Goal: Task Accomplishment & Management: Manage account settings

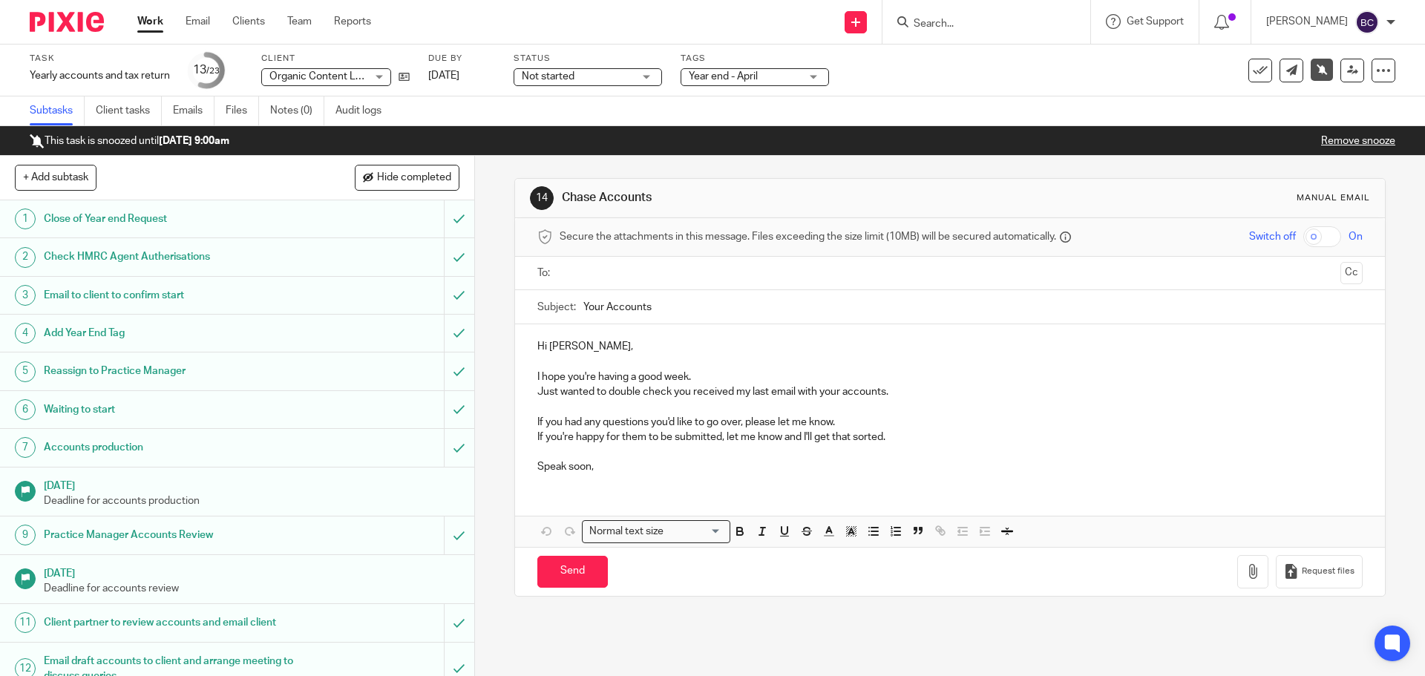
click at [950, 26] on input "Search" at bounding box center [979, 24] width 134 height 13
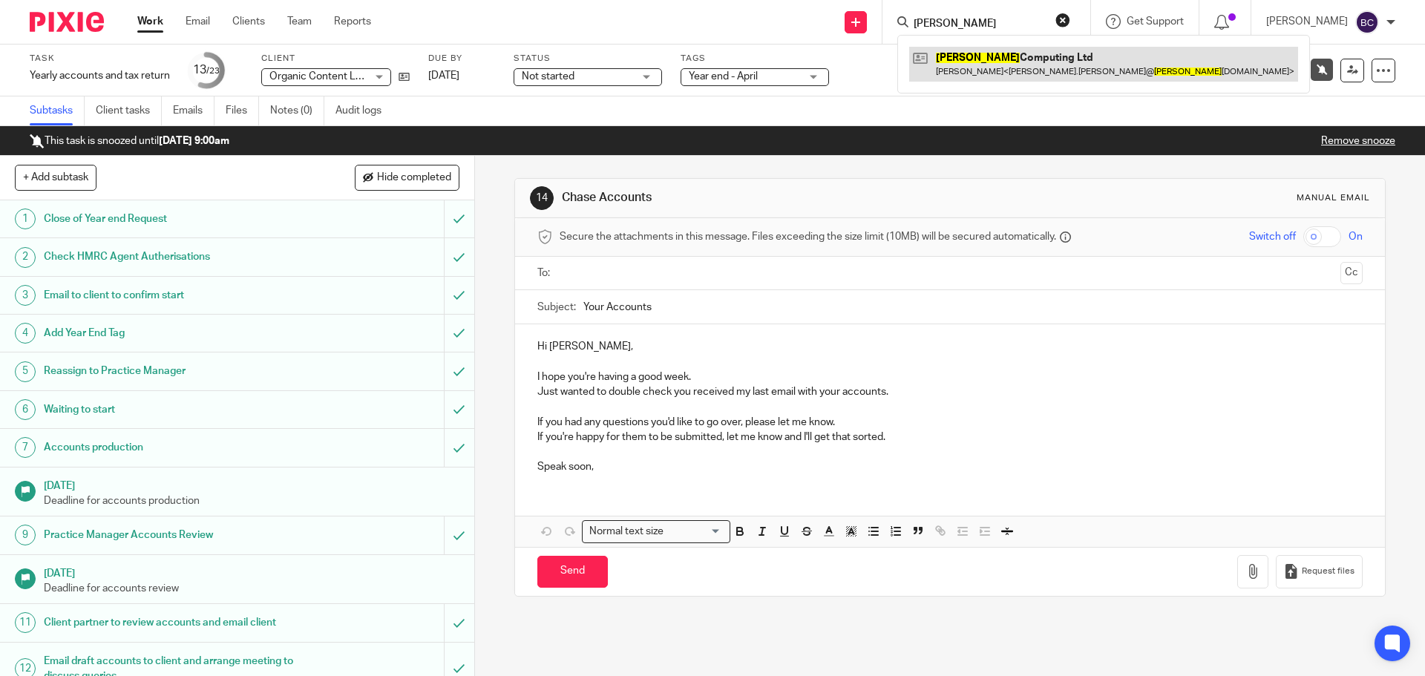
type input "nix"
click at [950, 67] on link at bounding box center [1103, 64] width 389 height 34
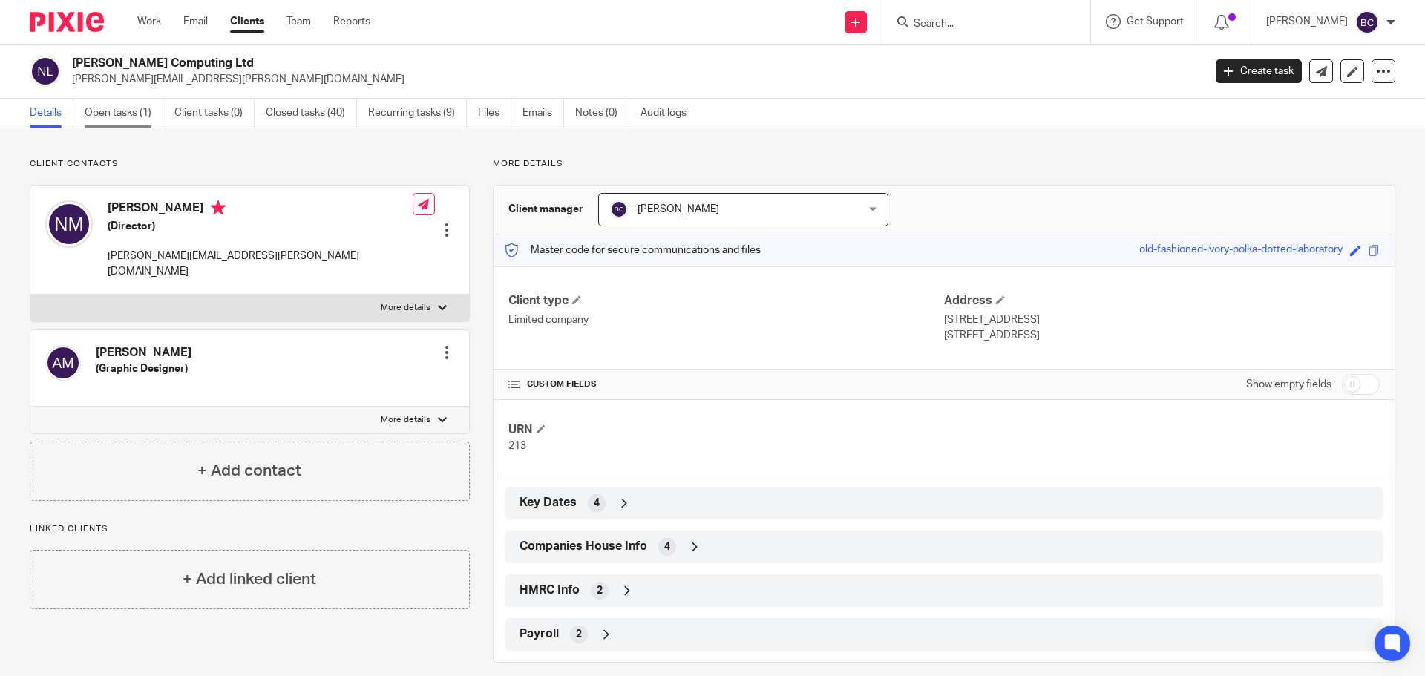
click at [119, 116] on link "Open tasks (1)" at bounding box center [124, 113] width 79 height 29
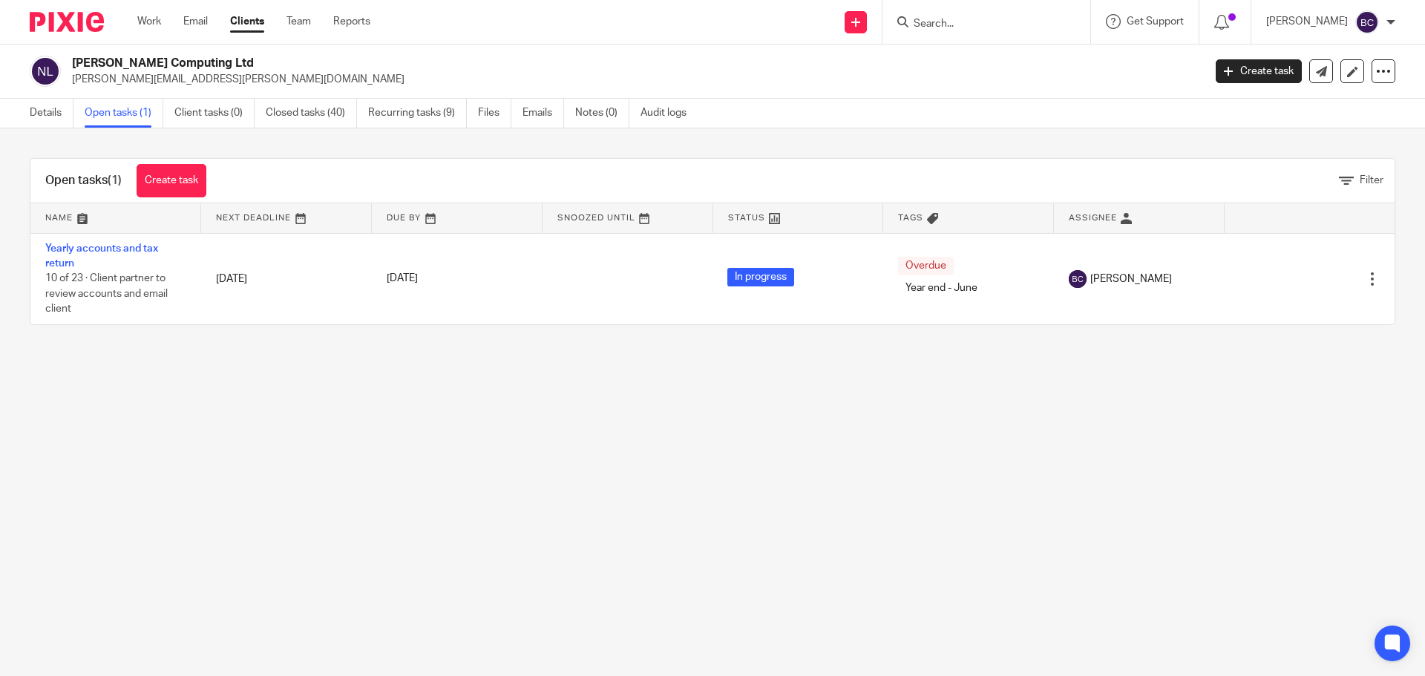
click at [142, 6] on div "Work Email Clients Team Reports Work Email Clients Team Reports Settings" at bounding box center [258, 22] width 270 height 44
click at [142, 21] on link "Work" at bounding box center [149, 21] width 24 height 15
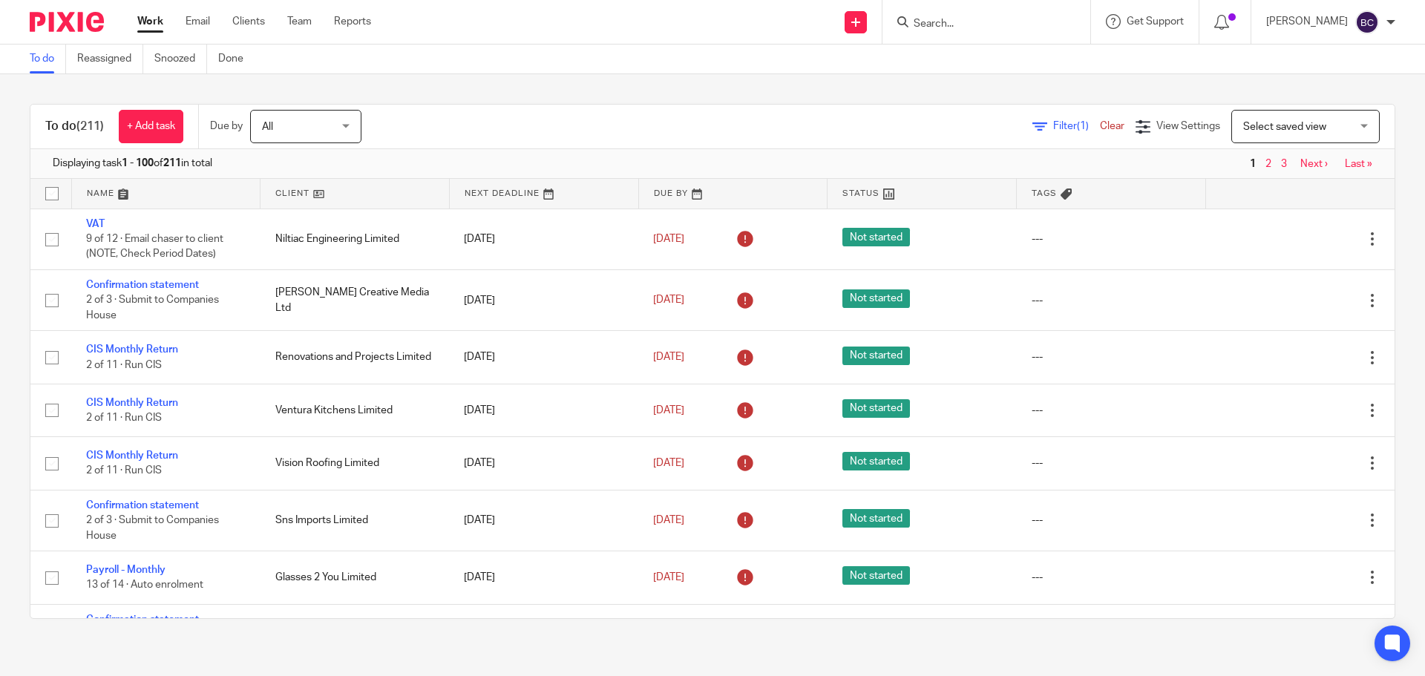
click at [1232, 120] on div "Select saved view Select saved view" at bounding box center [1306, 126] width 148 height 33
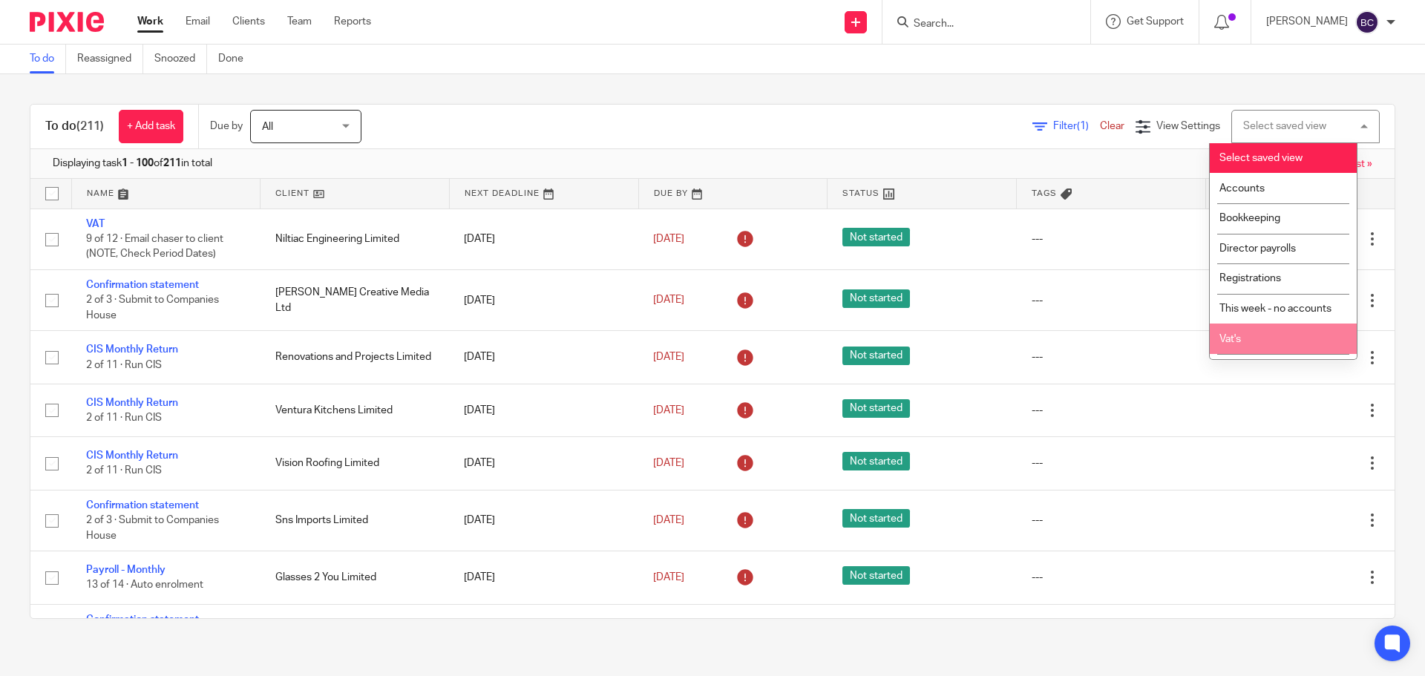
click at [1254, 336] on li "Vat's" at bounding box center [1283, 339] width 147 height 30
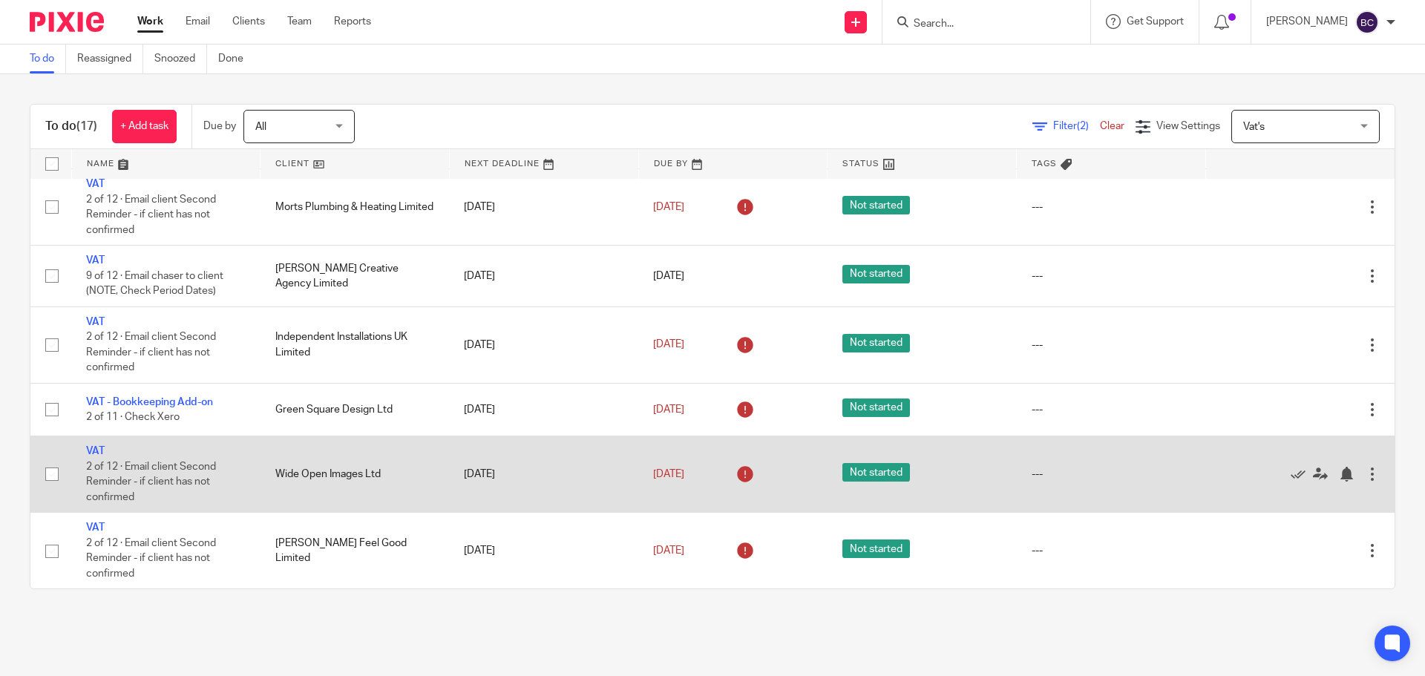
scroll to position [622, 0]
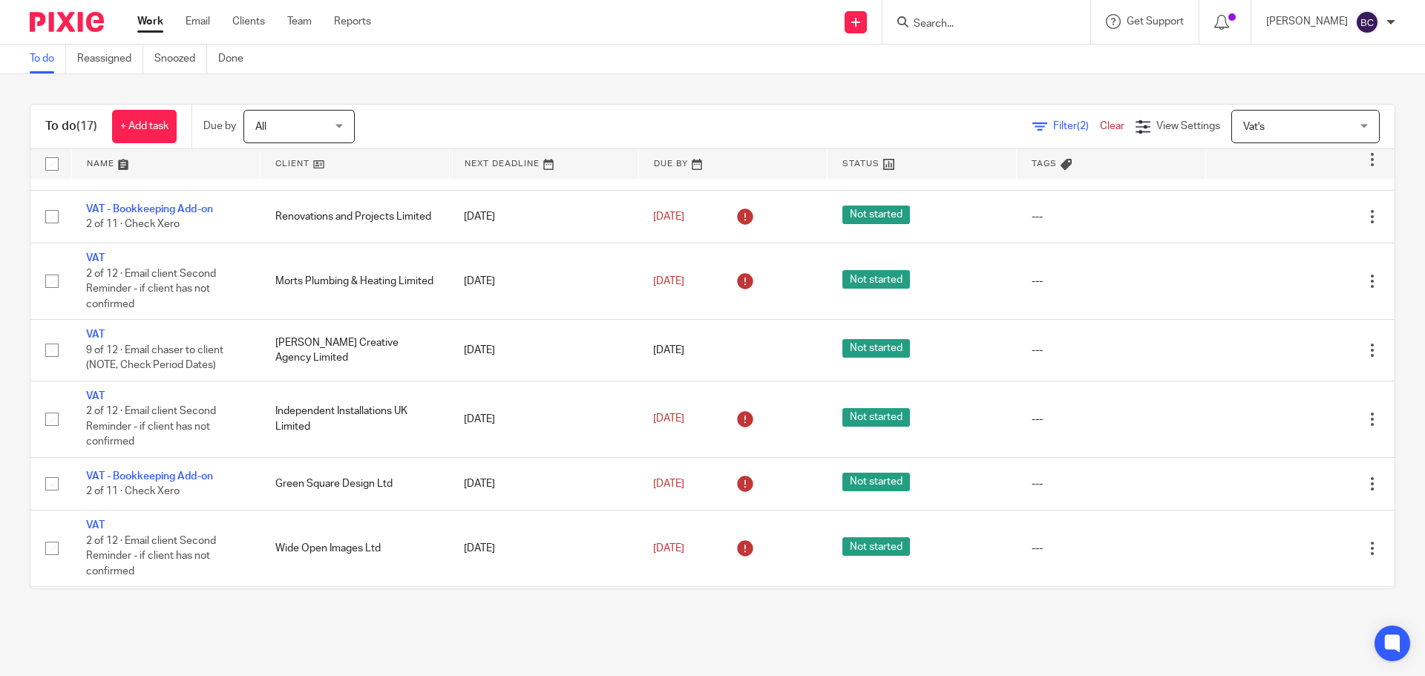
click at [98, 169] on link at bounding box center [166, 164] width 189 height 30
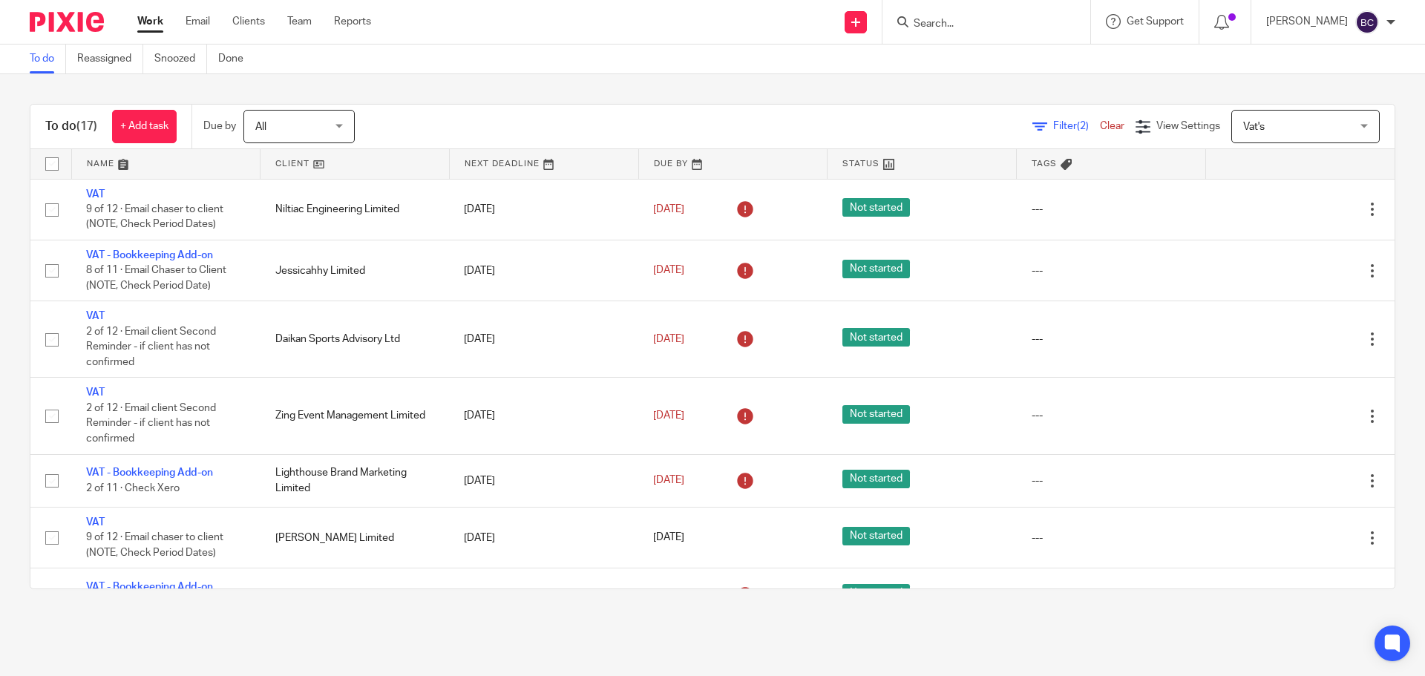
click at [106, 161] on link at bounding box center [166, 164] width 189 height 30
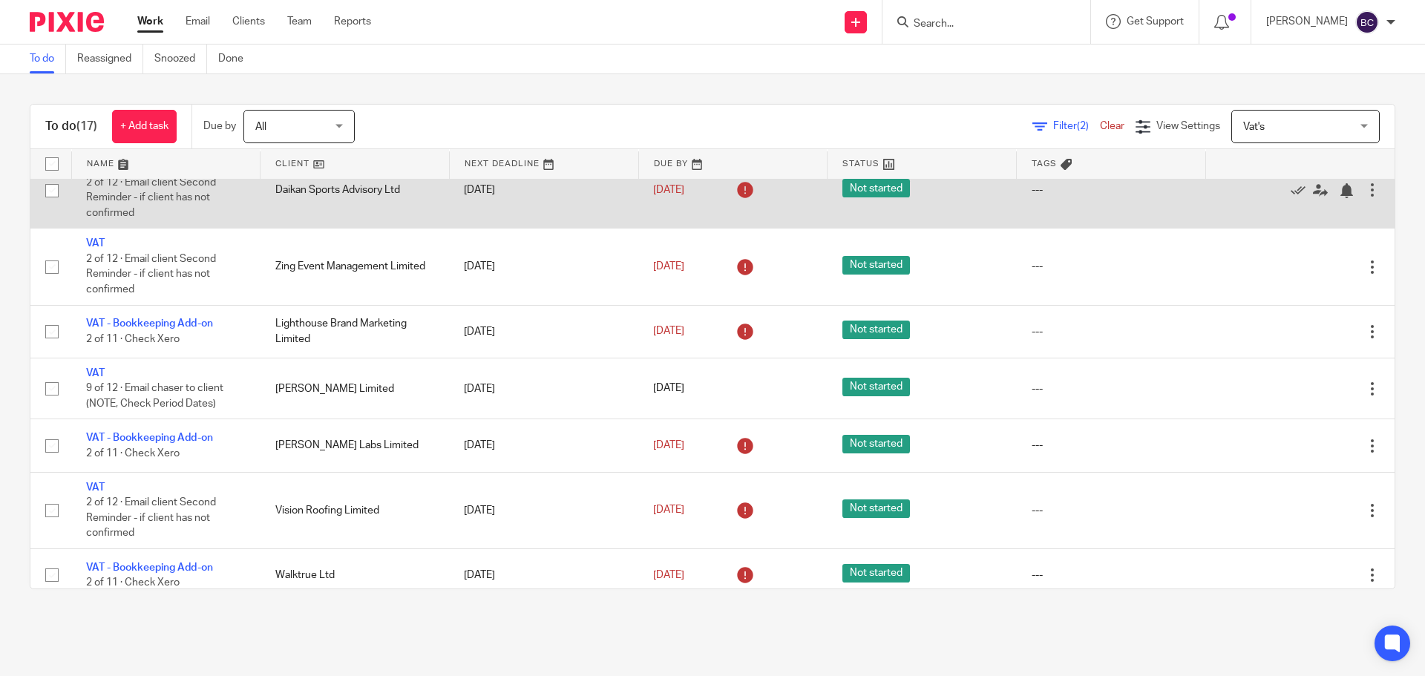
scroll to position [148, 0]
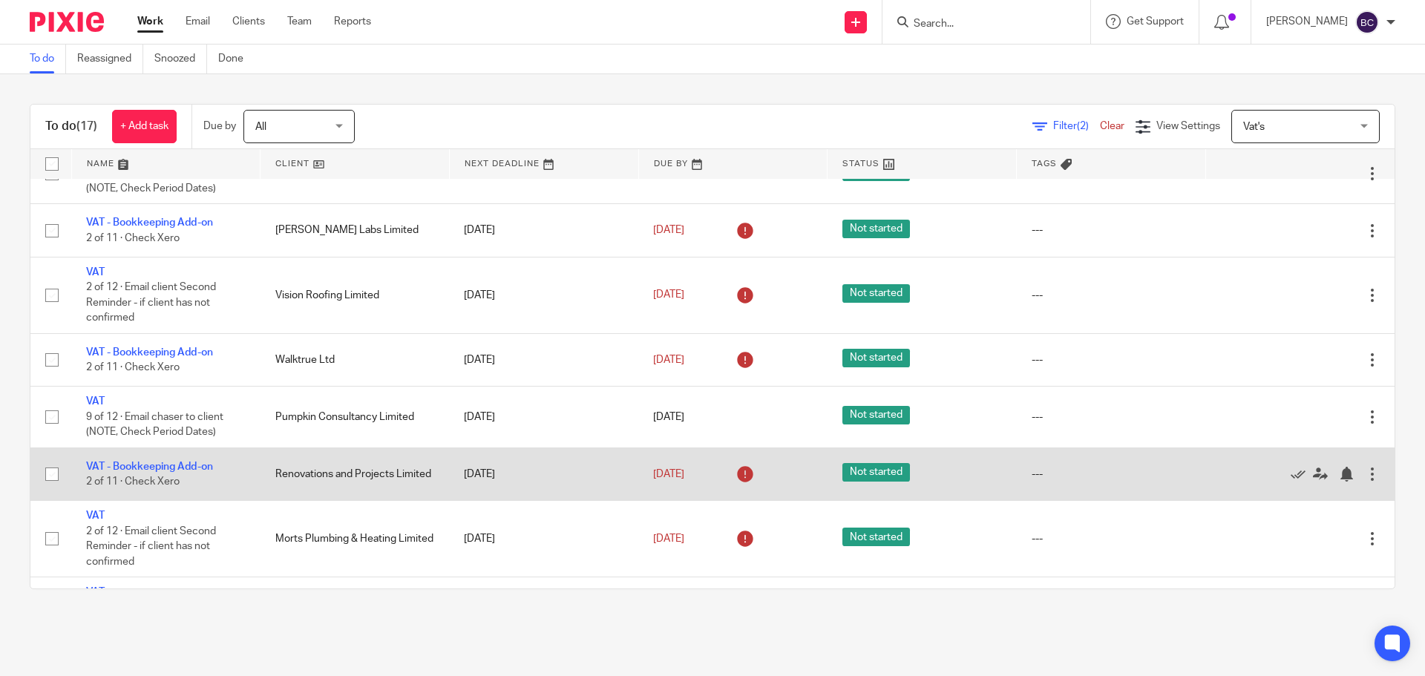
scroll to position [371, 0]
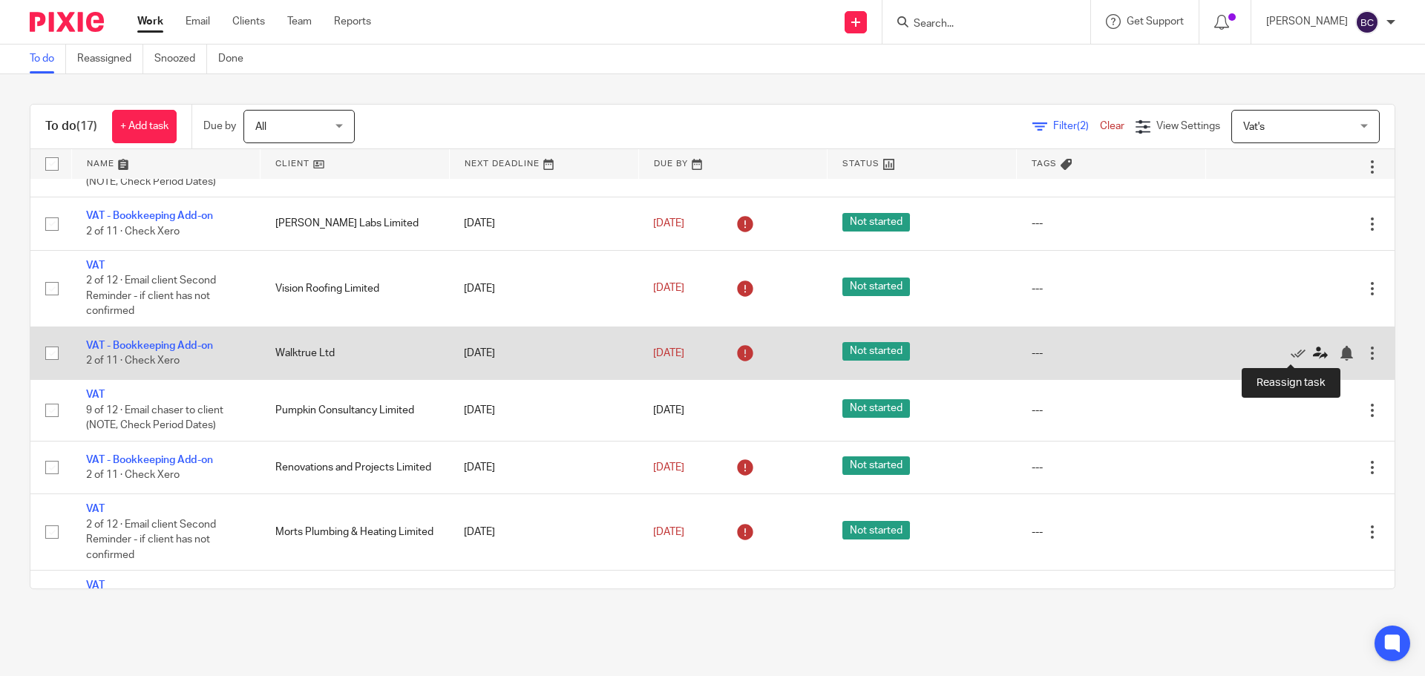
click at [1313, 347] on icon at bounding box center [1320, 353] width 15 height 15
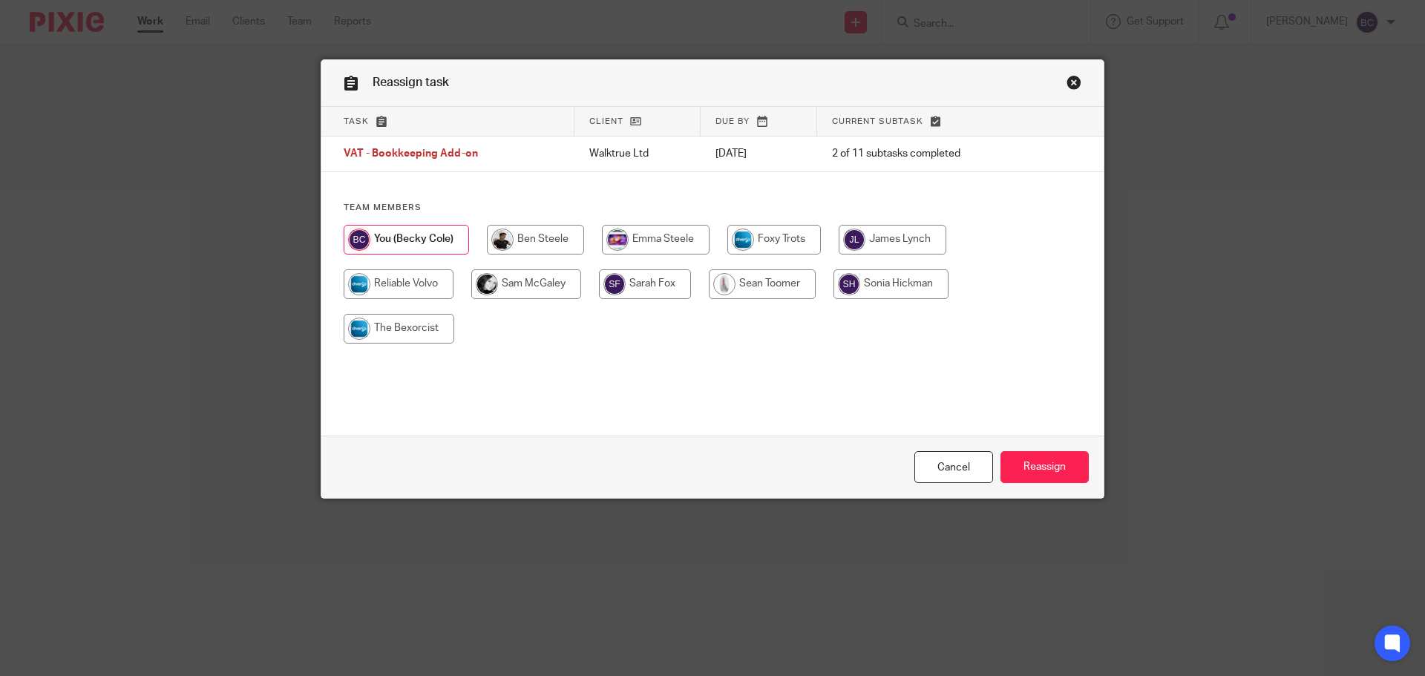
click at [638, 290] on input "radio" at bounding box center [645, 285] width 92 height 30
radio input "true"
click at [1036, 465] on input "Reassign" at bounding box center [1045, 467] width 88 height 32
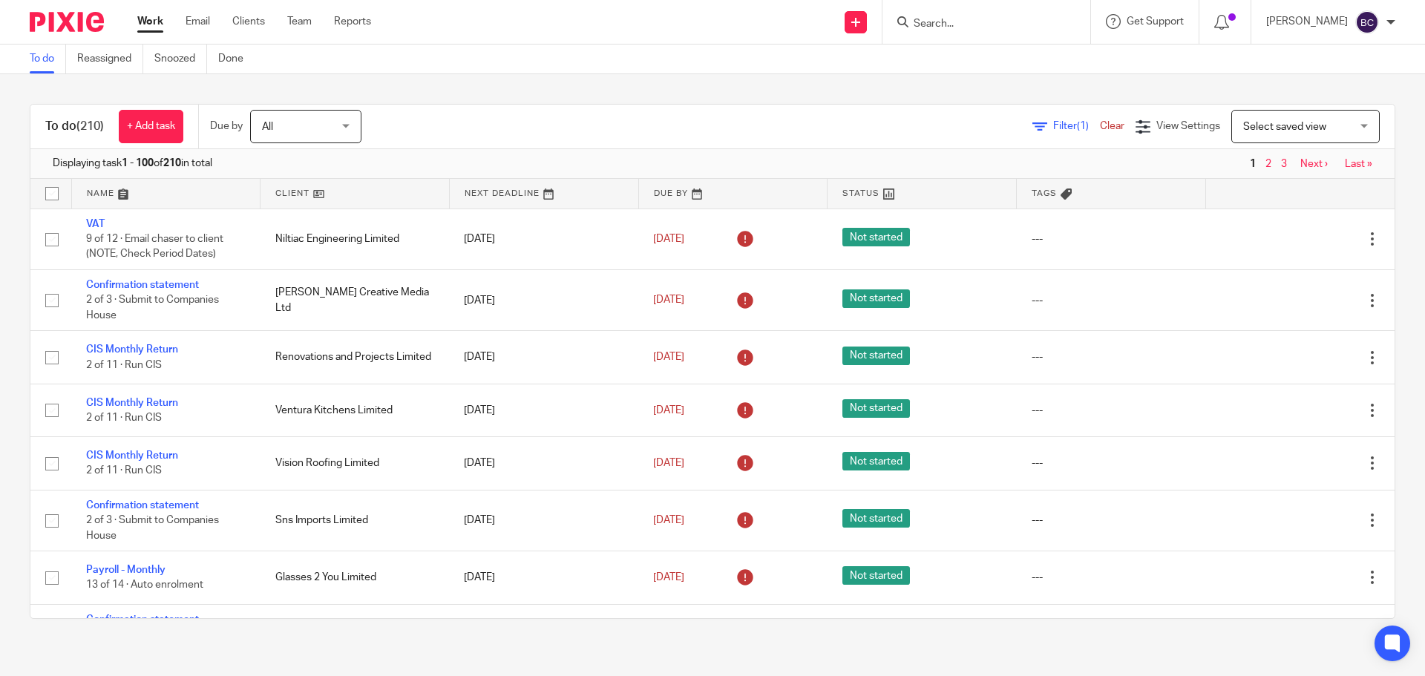
click at [976, 28] on input "Search" at bounding box center [979, 24] width 134 height 13
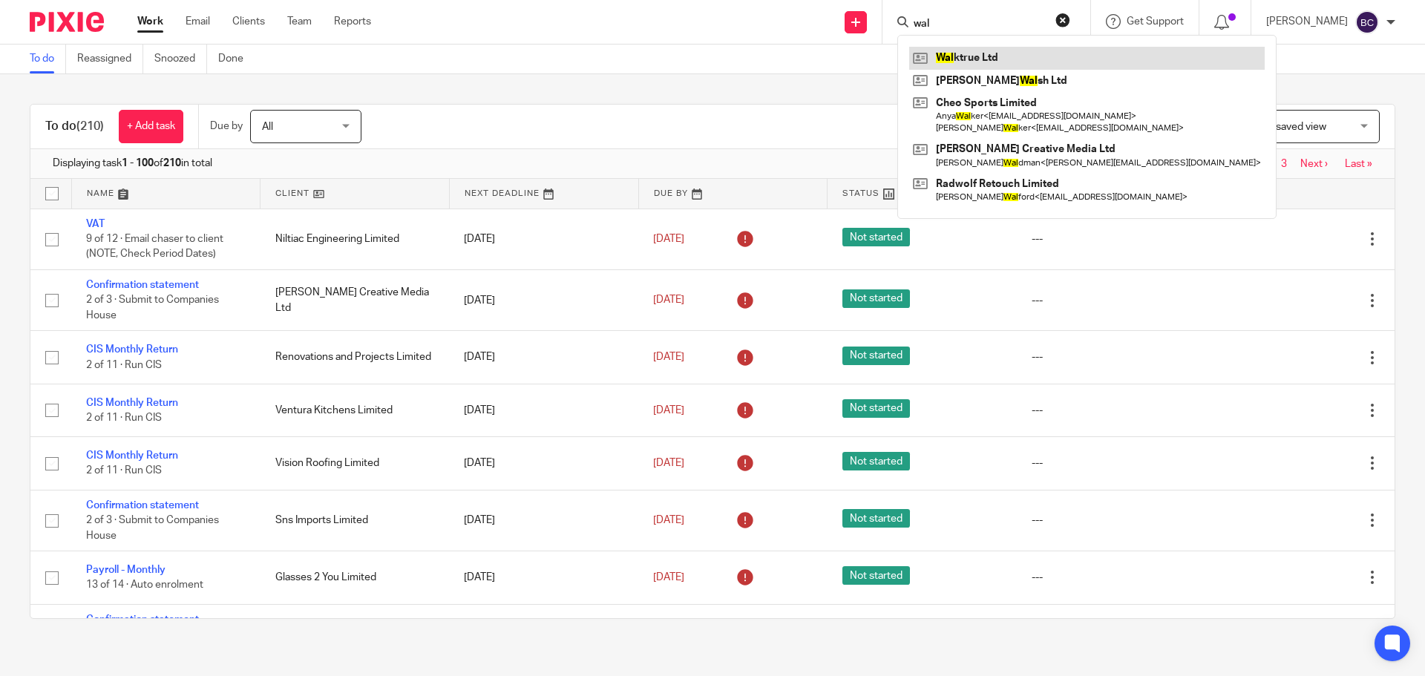
type input "wal"
click at [1022, 54] on link at bounding box center [1087, 58] width 356 height 22
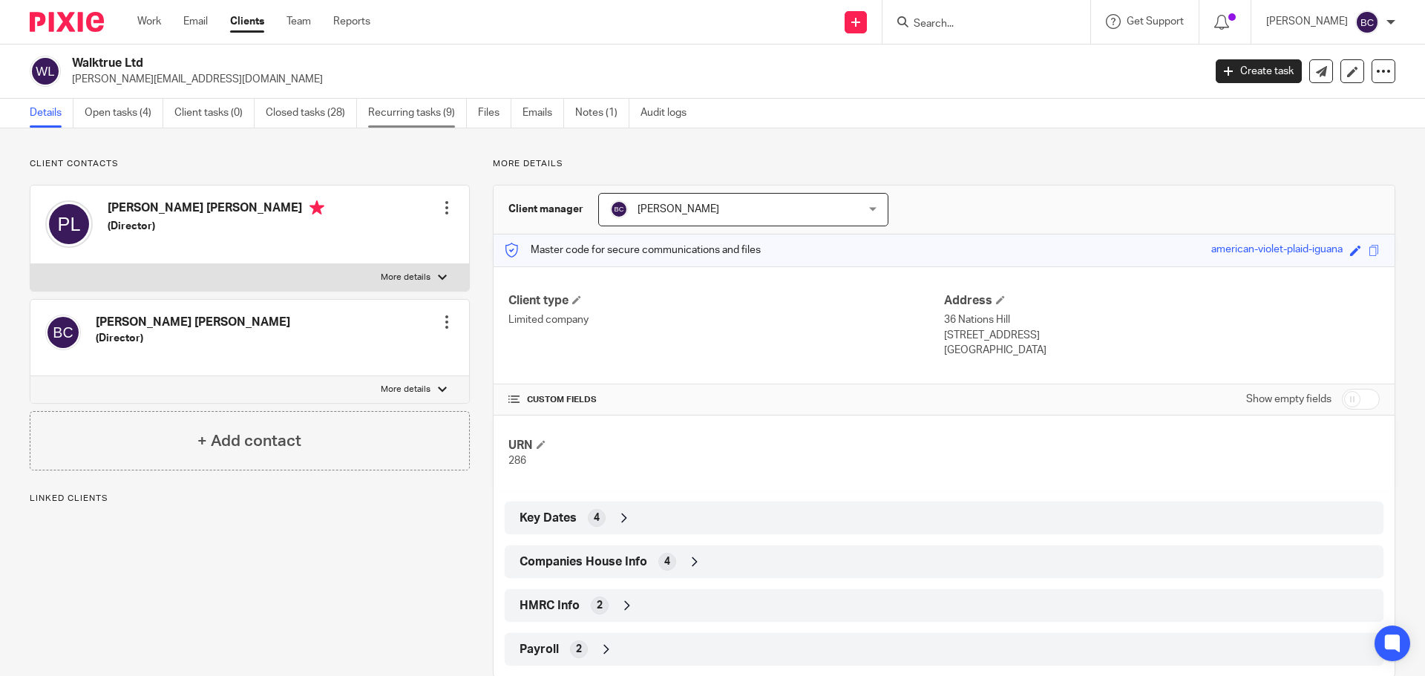
click at [385, 123] on link "Recurring tasks (9)" at bounding box center [417, 113] width 99 height 29
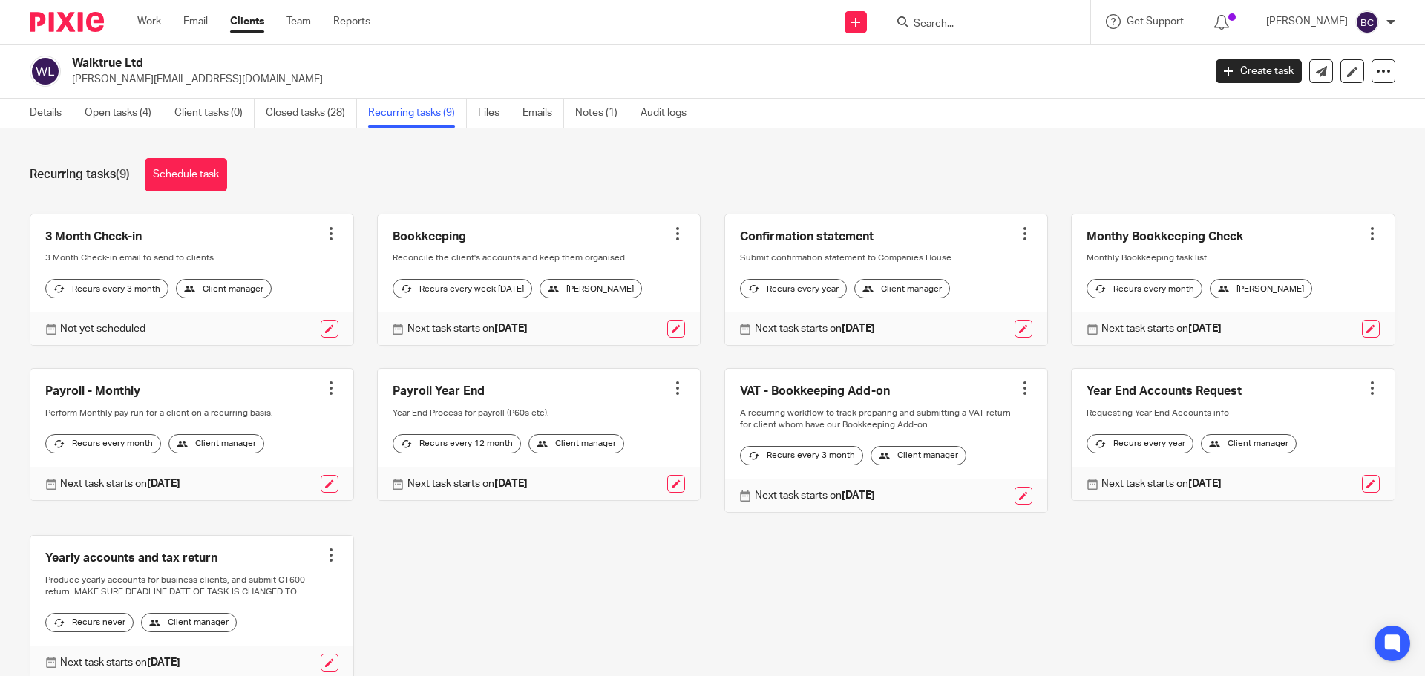
click at [1365, 230] on div at bounding box center [1372, 233] width 15 height 15
click at [1180, 249] on link at bounding box center [1233, 280] width 323 height 131
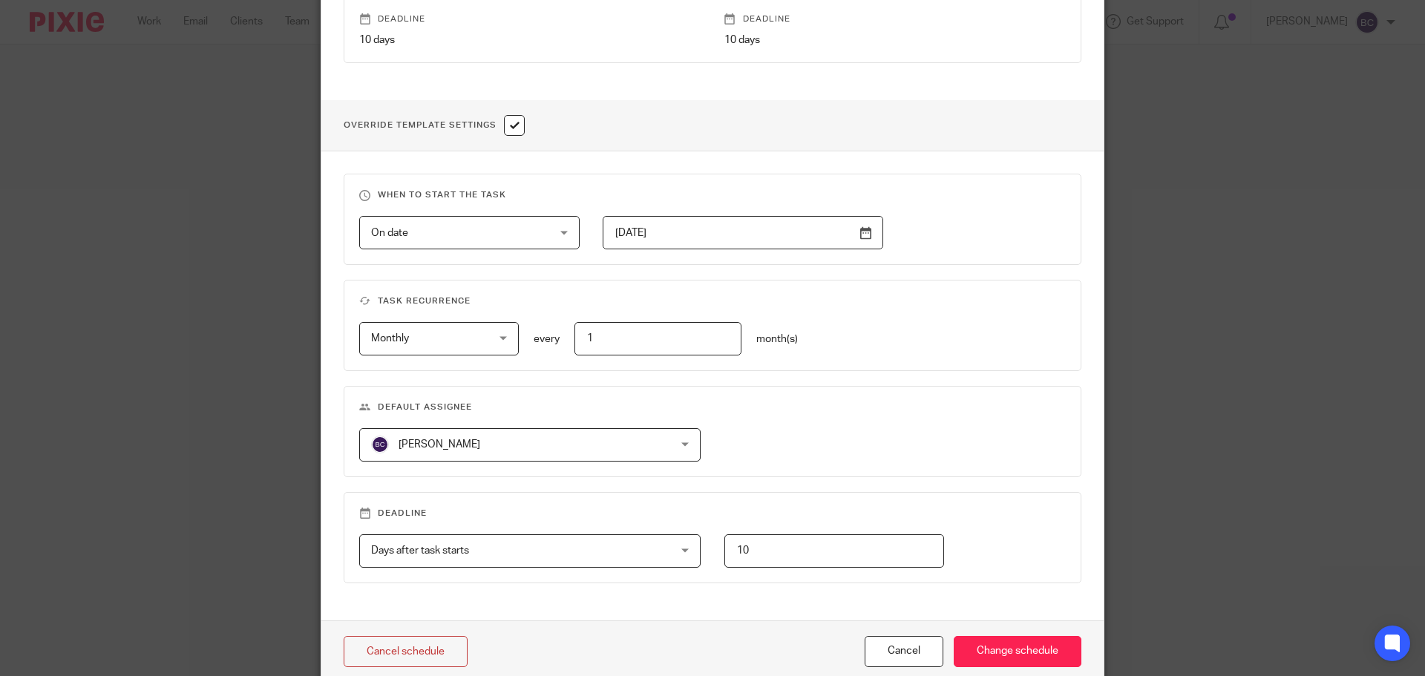
scroll to position [520, 0]
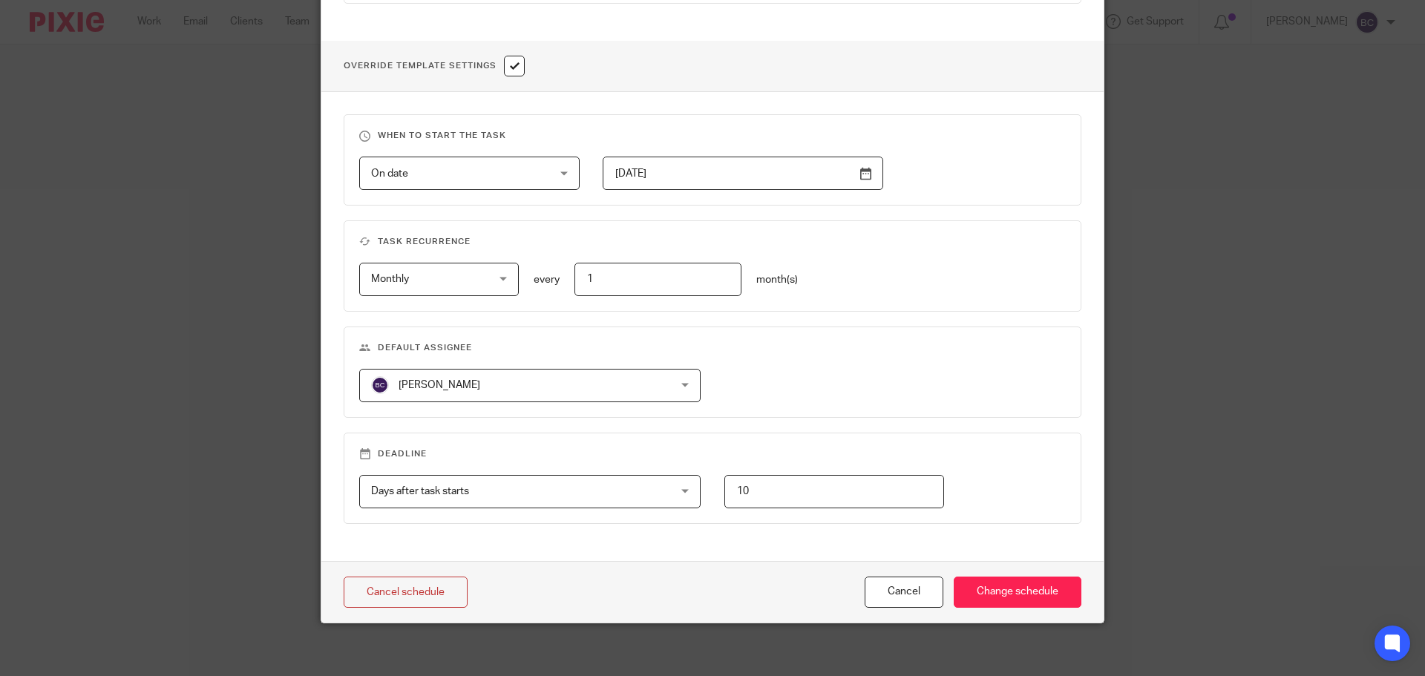
click at [568, 382] on span "[PERSON_NAME]" at bounding box center [503, 385] width 264 height 31
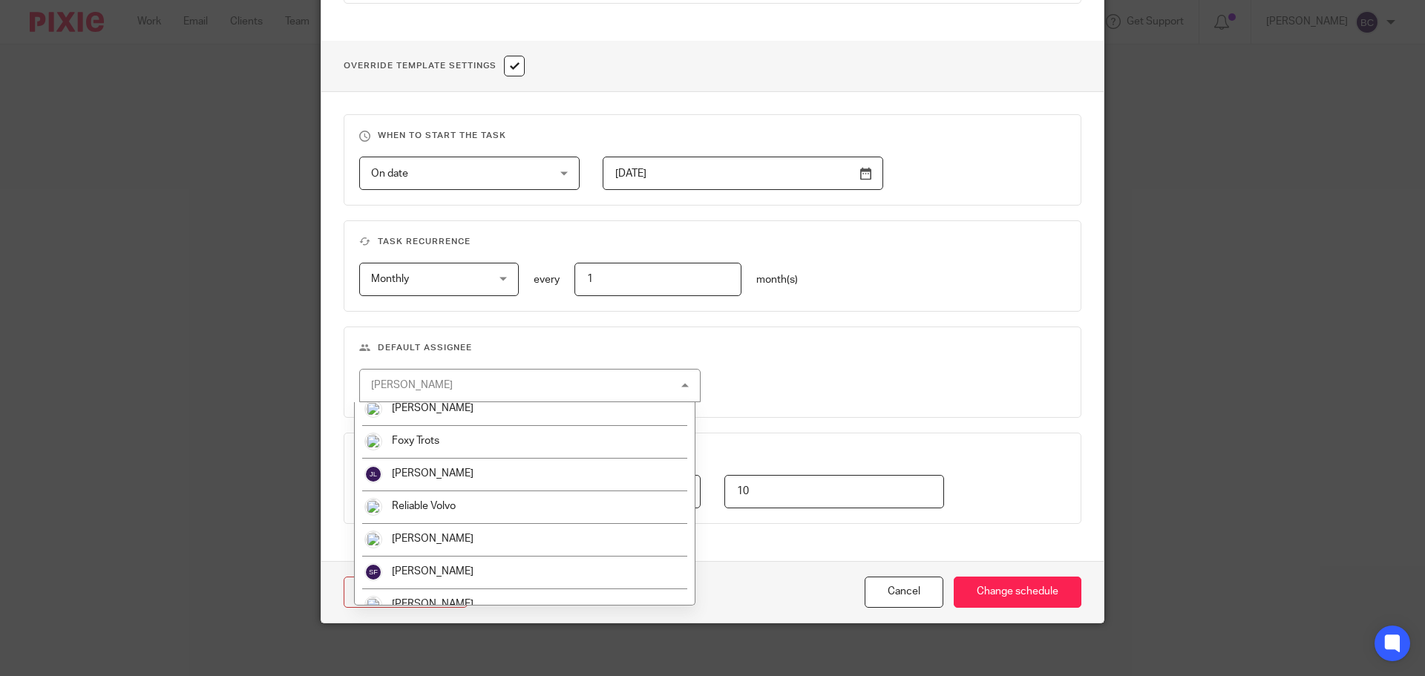
scroll to position [157, 0]
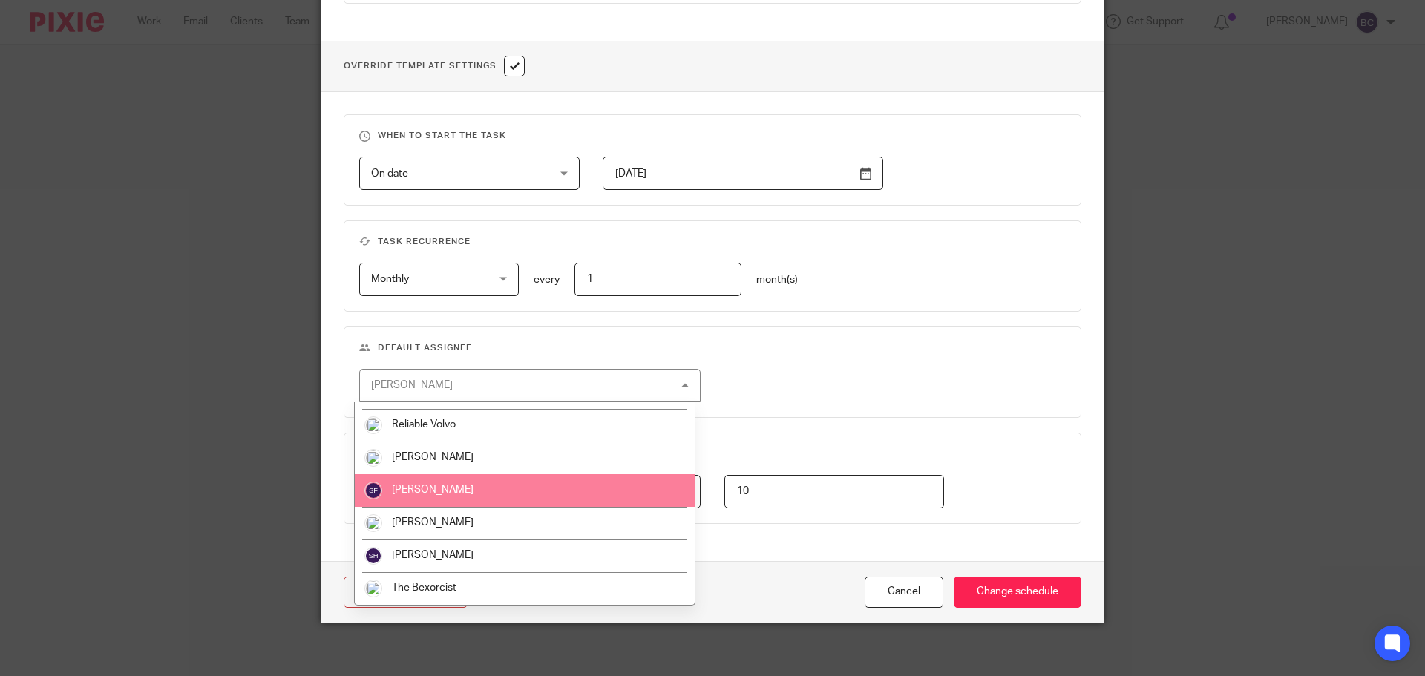
click at [488, 490] on li "[PERSON_NAME]" at bounding box center [525, 490] width 340 height 33
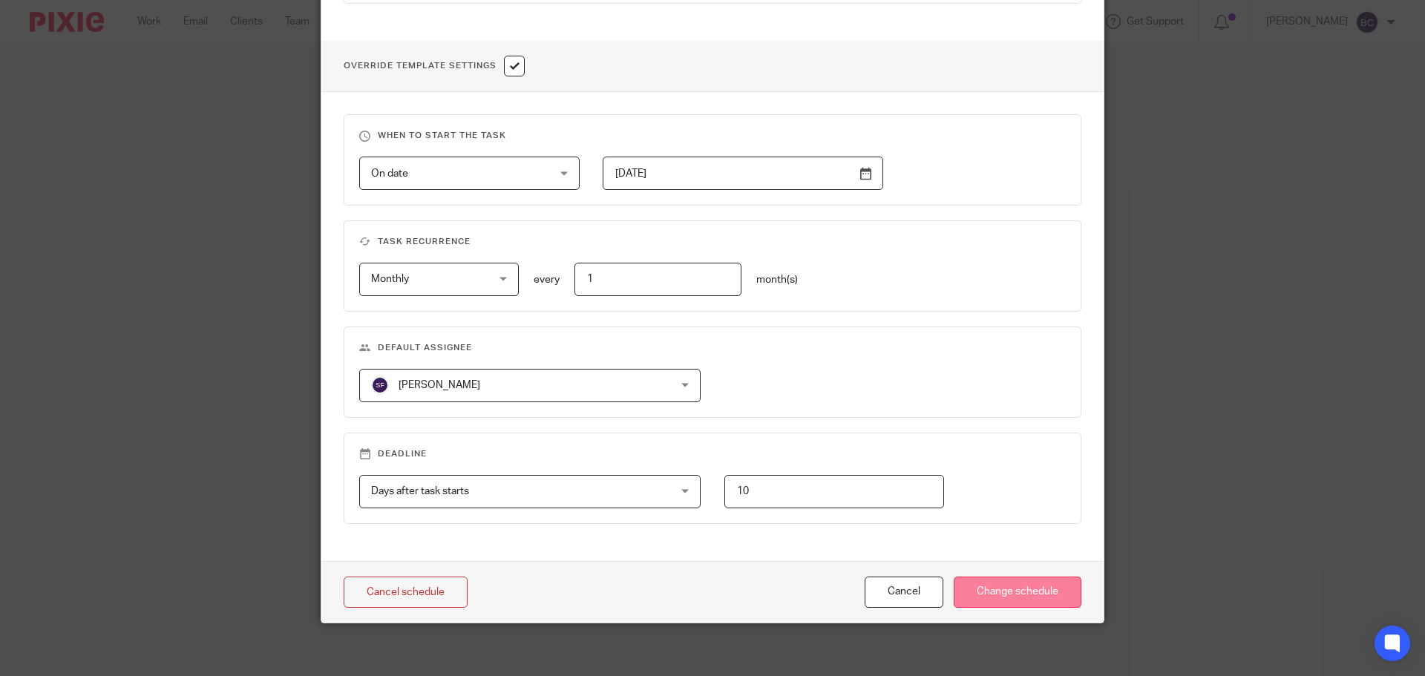
drag, startPoint x: 1016, startPoint y: 589, endPoint x: 1022, endPoint y: 578, distance: 12.6
click at [1016, 587] on input "Change schedule" at bounding box center [1018, 593] width 128 height 32
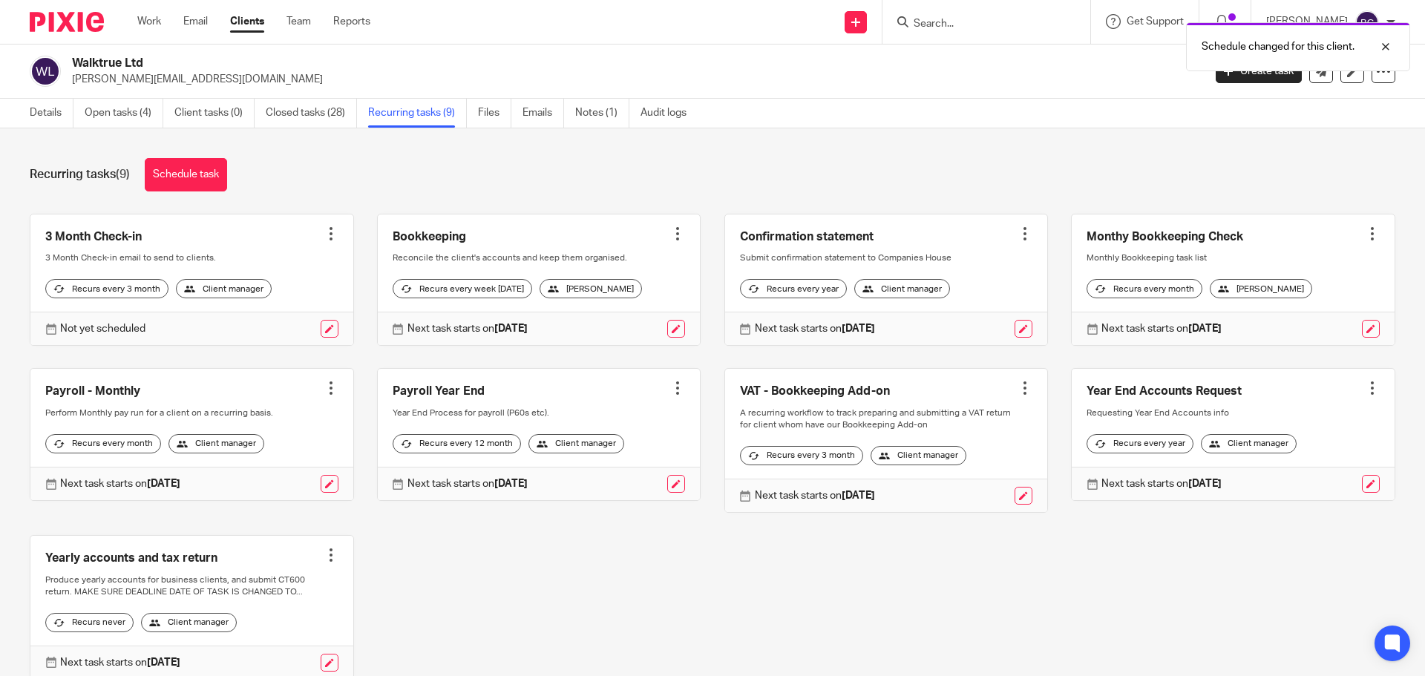
click at [549, 241] on link at bounding box center [539, 280] width 323 height 131
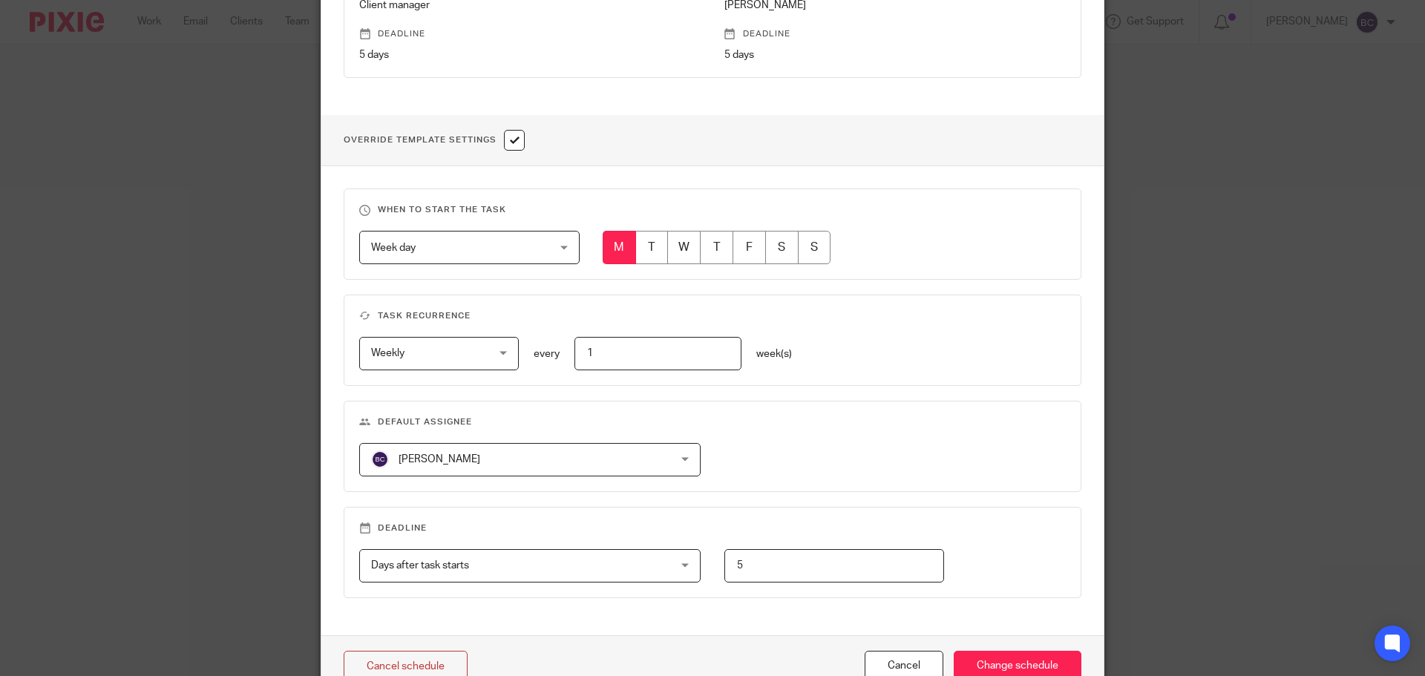
scroll to position [526, 0]
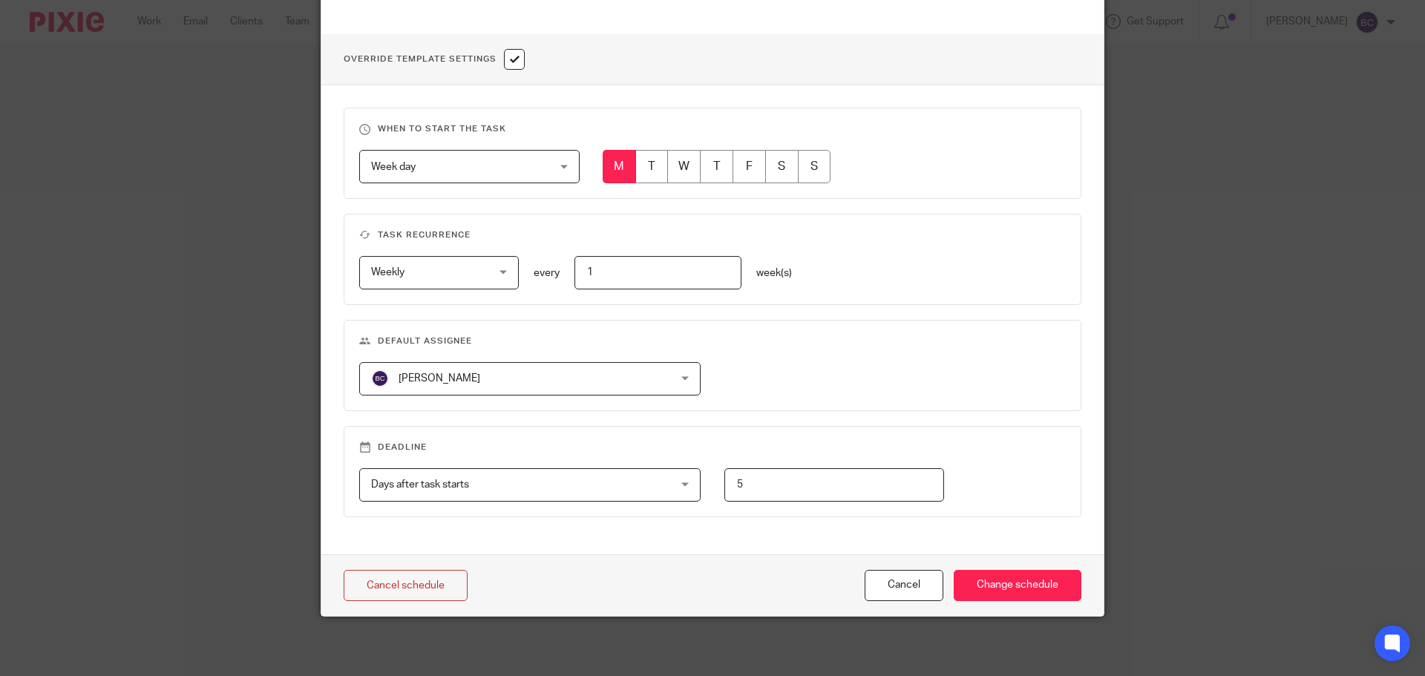
click at [637, 372] on div "[PERSON_NAME] [PERSON_NAME]" at bounding box center [530, 378] width 342 height 33
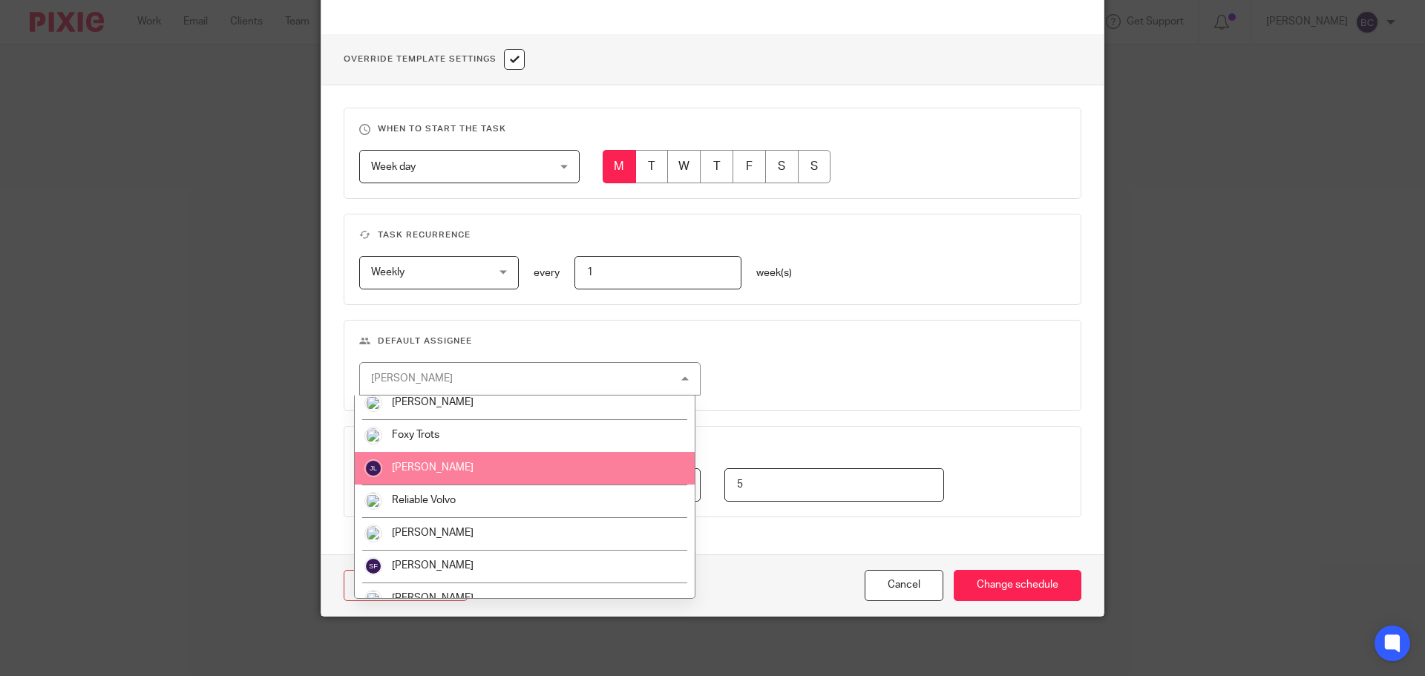
scroll to position [148, 0]
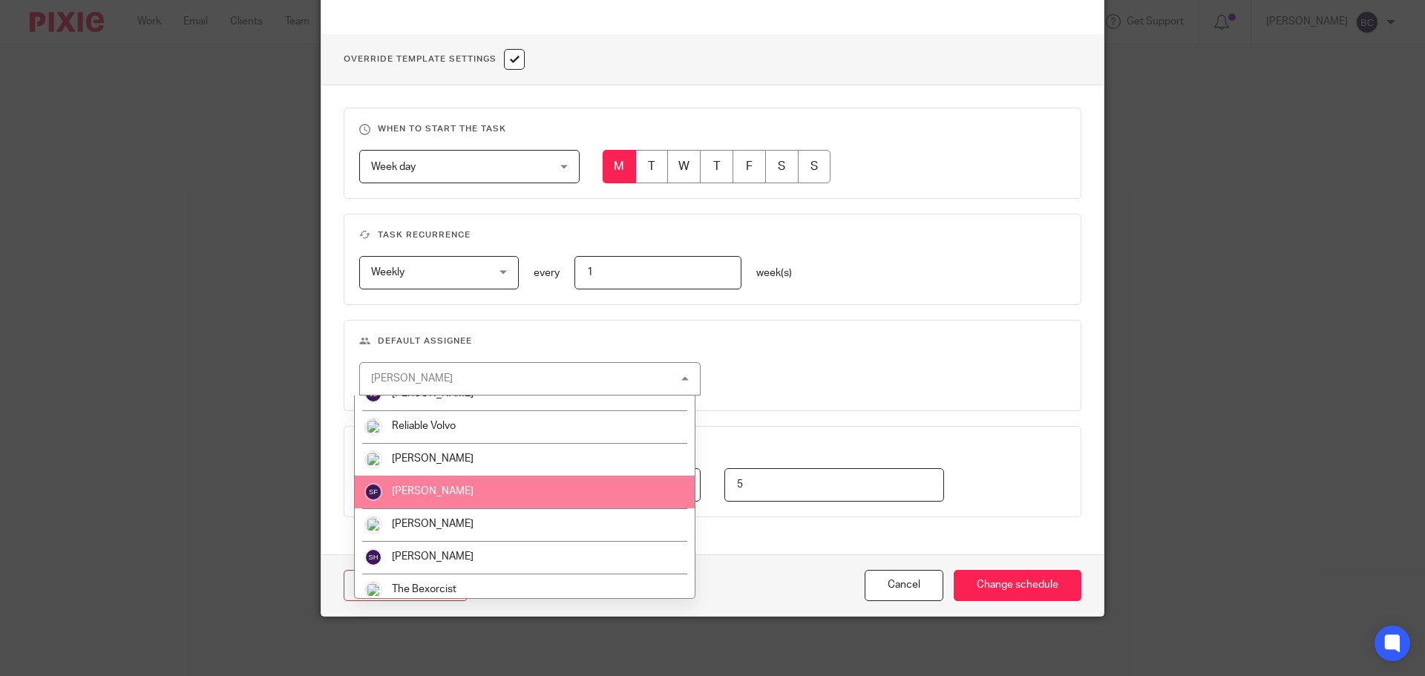
click at [499, 496] on li "[PERSON_NAME]" at bounding box center [525, 492] width 340 height 33
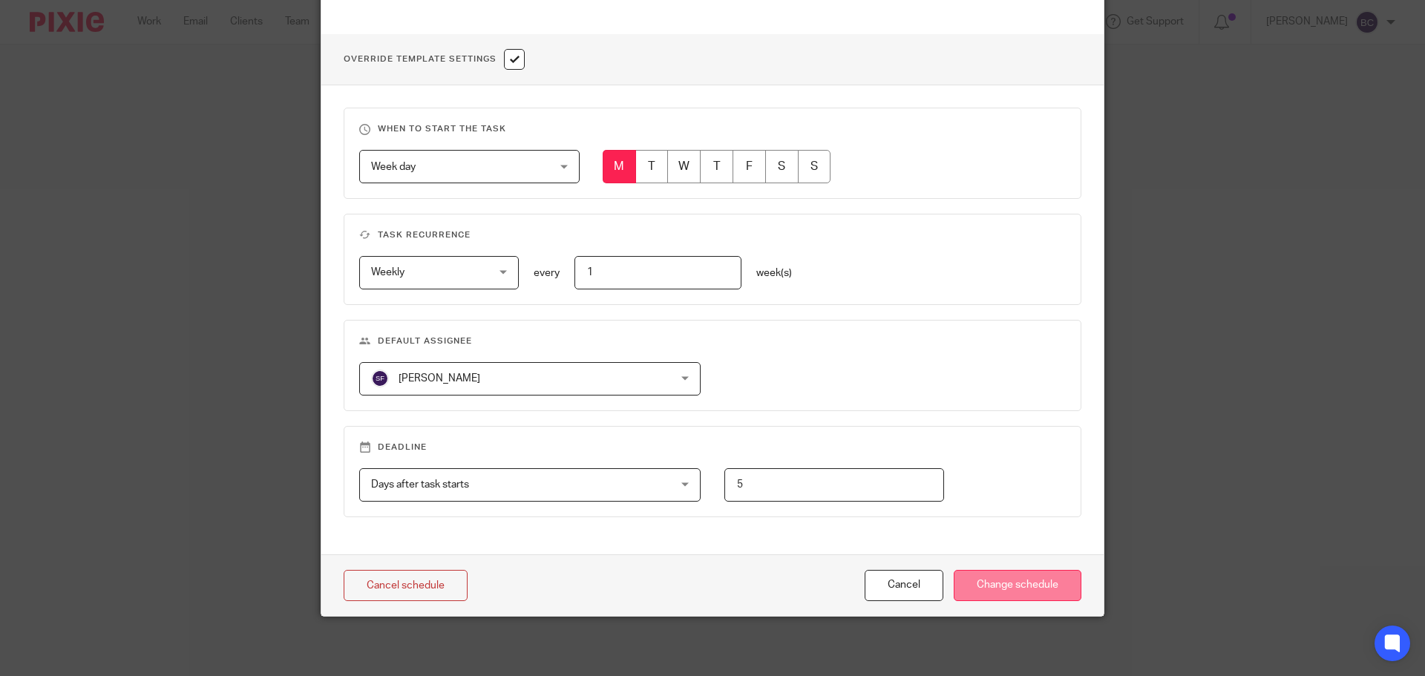
click at [983, 587] on input "Change schedule" at bounding box center [1018, 586] width 128 height 32
